Goal: Task Accomplishment & Management: Use online tool/utility

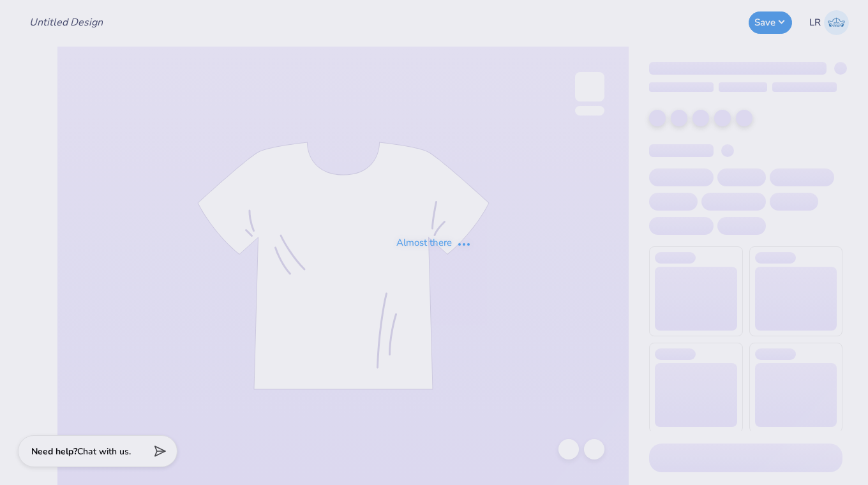
type input "SEMS Fall Merch"
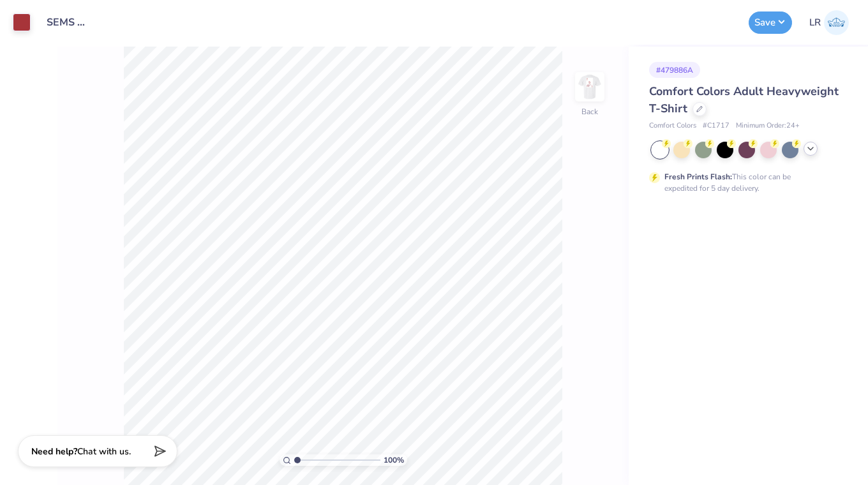
click at [812, 151] on icon at bounding box center [811, 149] width 10 height 10
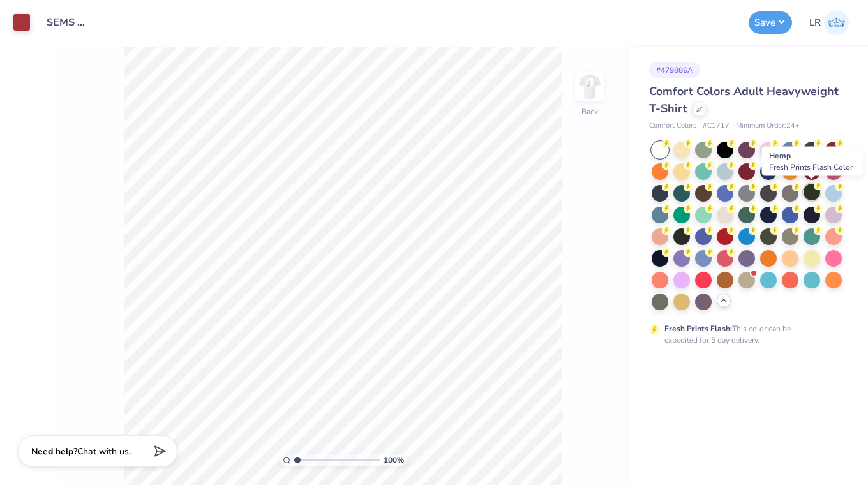
click at [808, 192] on div at bounding box center [812, 192] width 17 height 17
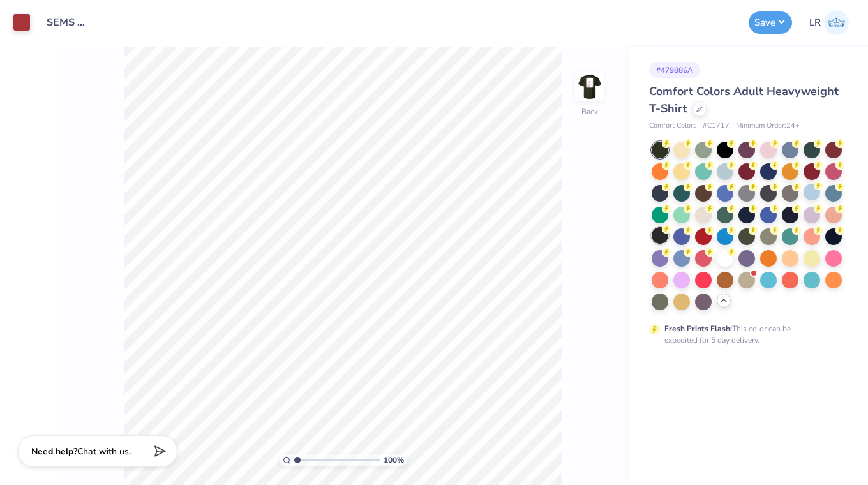
click at [662, 234] on div at bounding box center [660, 235] width 17 height 17
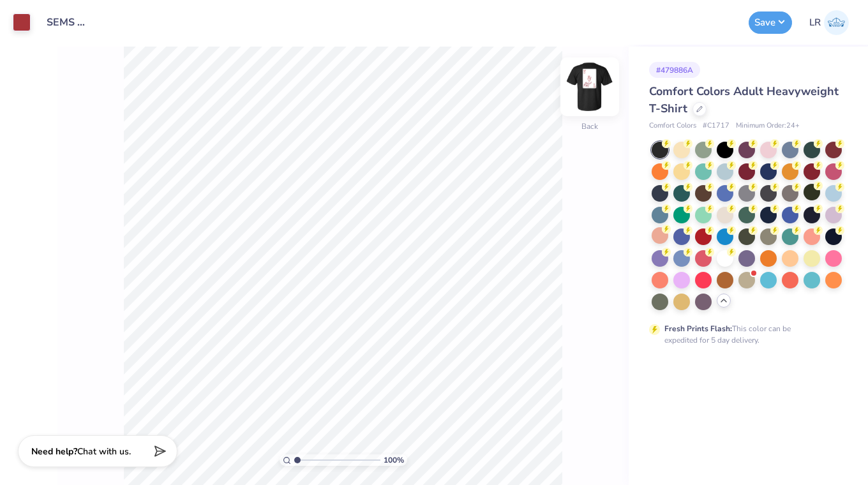
click at [596, 96] on img at bounding box center [589, 86] width 51 height 51
click at [590, 92] on img at bounding box center [589, 86] width 51 height 51
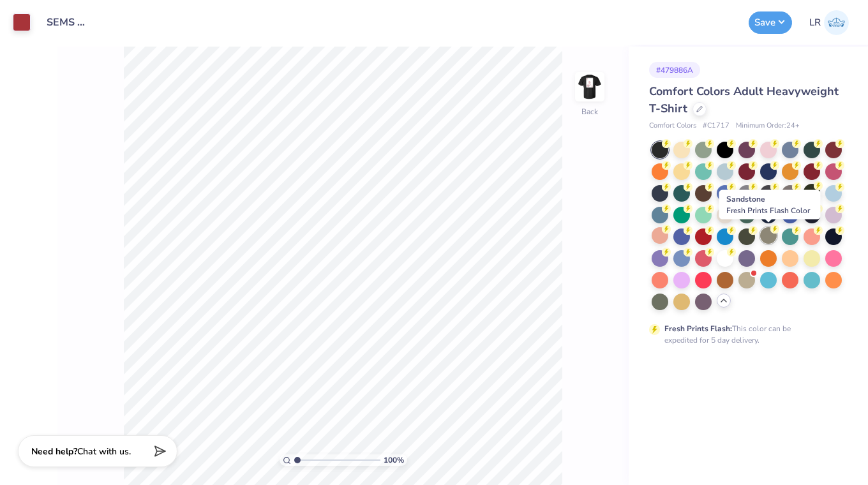
click at [772, 237] on div at bounding box center [768, 235] width 17 height 17
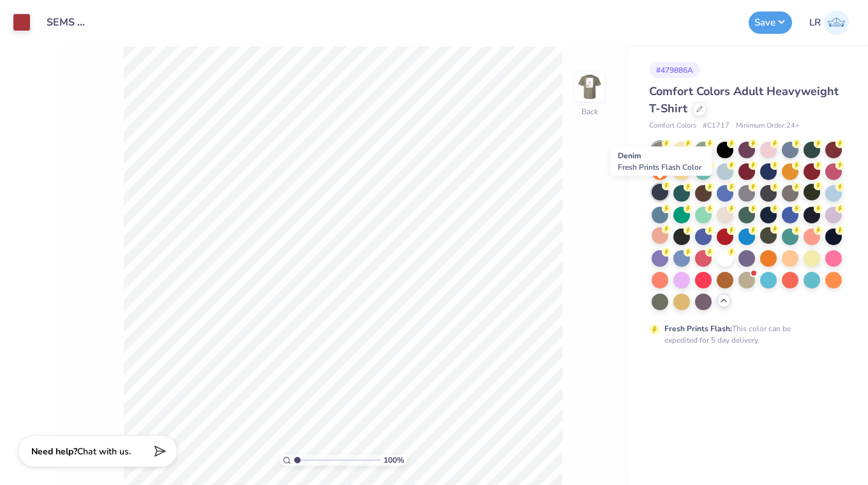
click at [663, 193] on div at bounding box center [660, 192] width 17 height 17
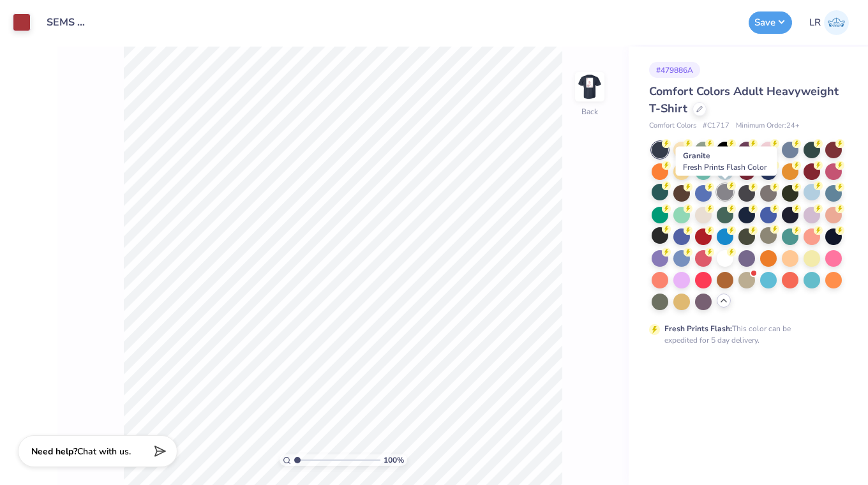
click at [728, 193] on div at bounding box center [725, 192] width 17 height 17
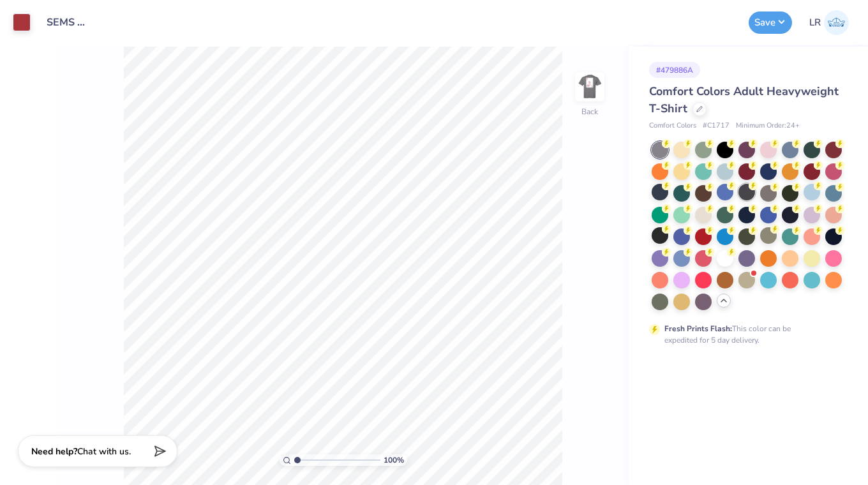
click at [748, 195] on div at bounding box center [747, 192] width 17 height 17
click at [594, 91] on img at bounding box center [589, 86] width 51 height 51
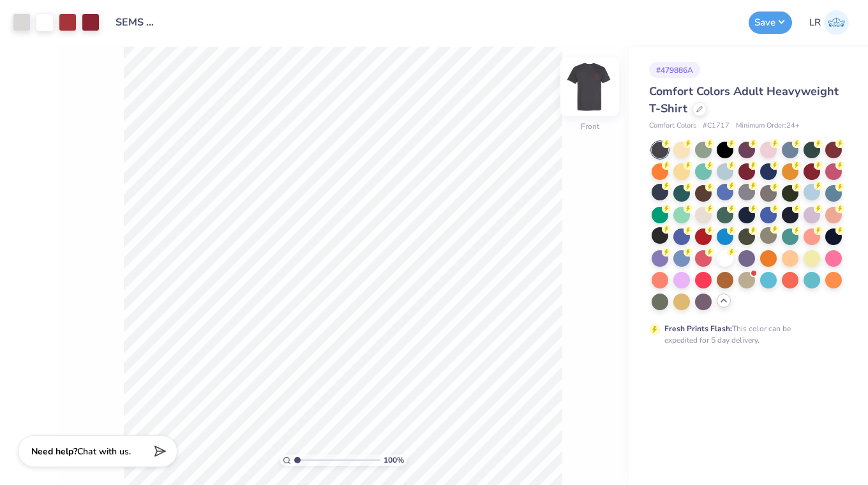
click at [582, 99] on img at bounding box center [589, 86] width 51 height 51
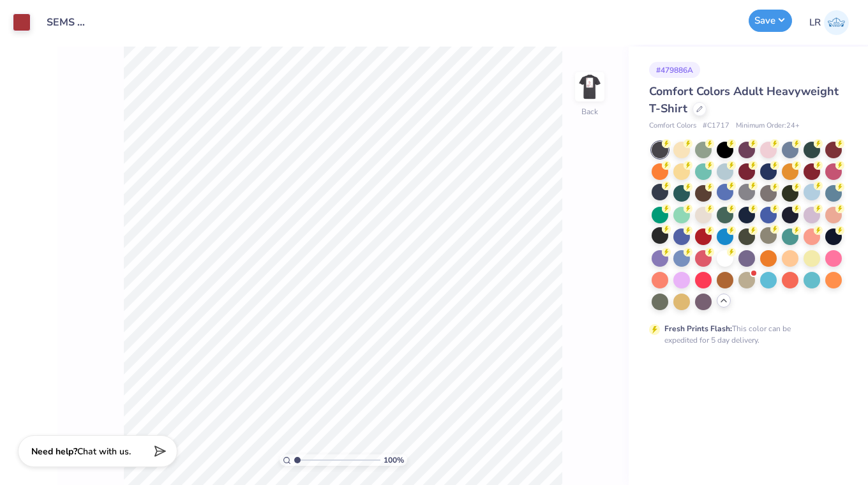
click at [773, 19] on button "Save" at bounding box center [770, 21] width 43 height 22
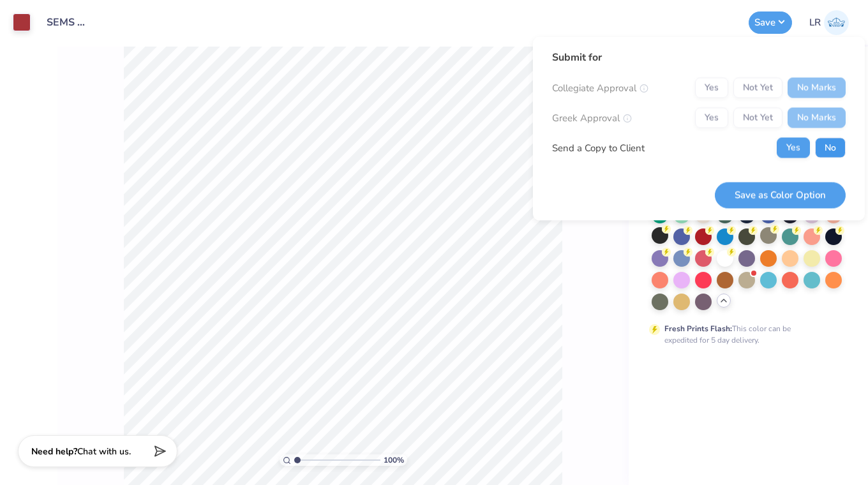
click at [829, 156] on button "No" at bounding box center [830, 148] width 31 height 20
click at [769, 197] on button "Save as Color Option" at bounding box center [780, 195] width 131 height 26
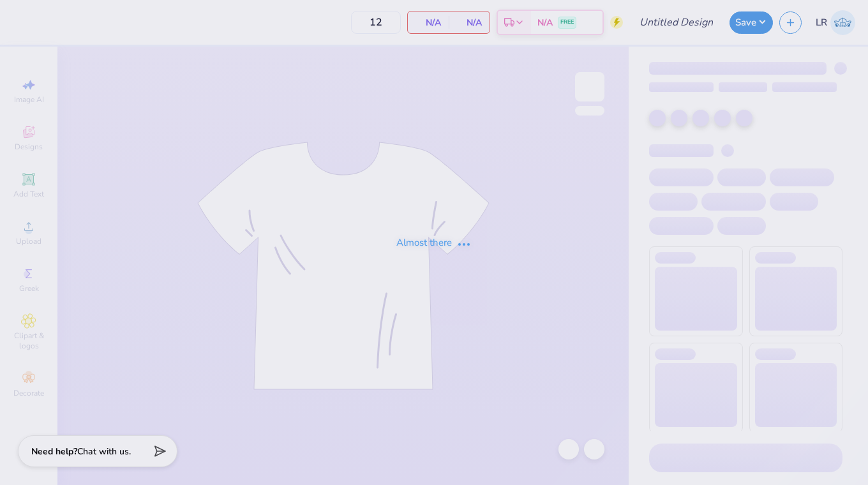
type input "pike fall recruitment 2025"
type input "40"
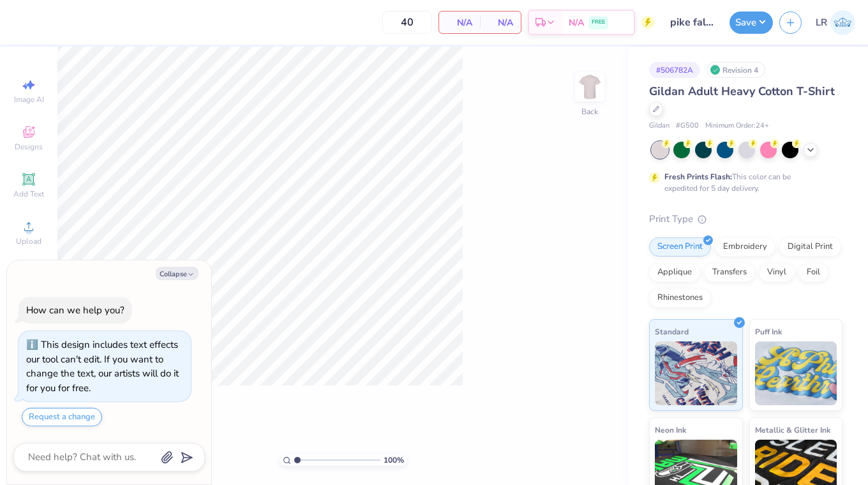
type textarea "x"
